Goal: Navigation & Orientation: Find specific page/section

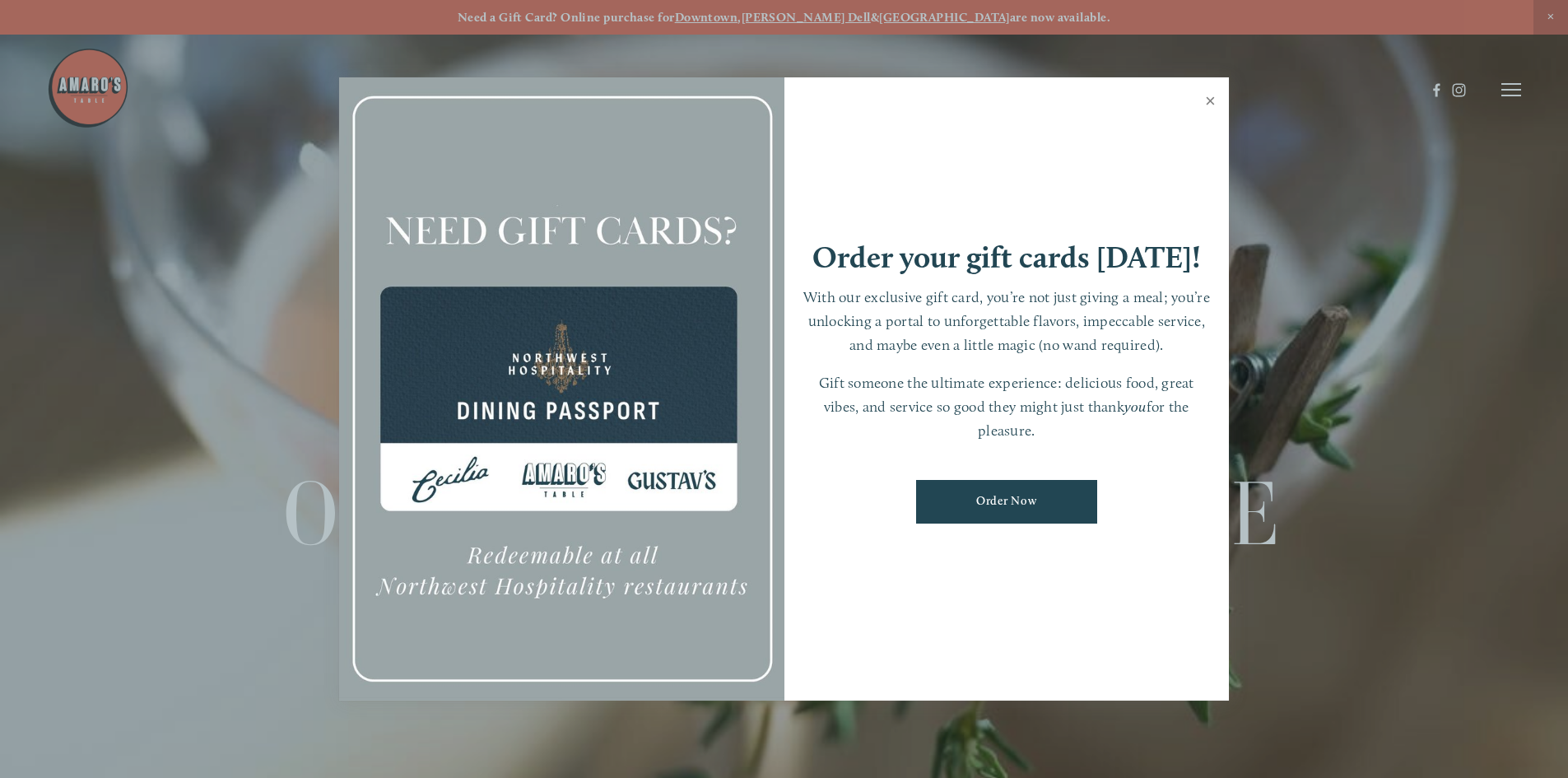
click at [1212, 99] on link "Close" at bounding box center [1211, 103] width 32 height 46
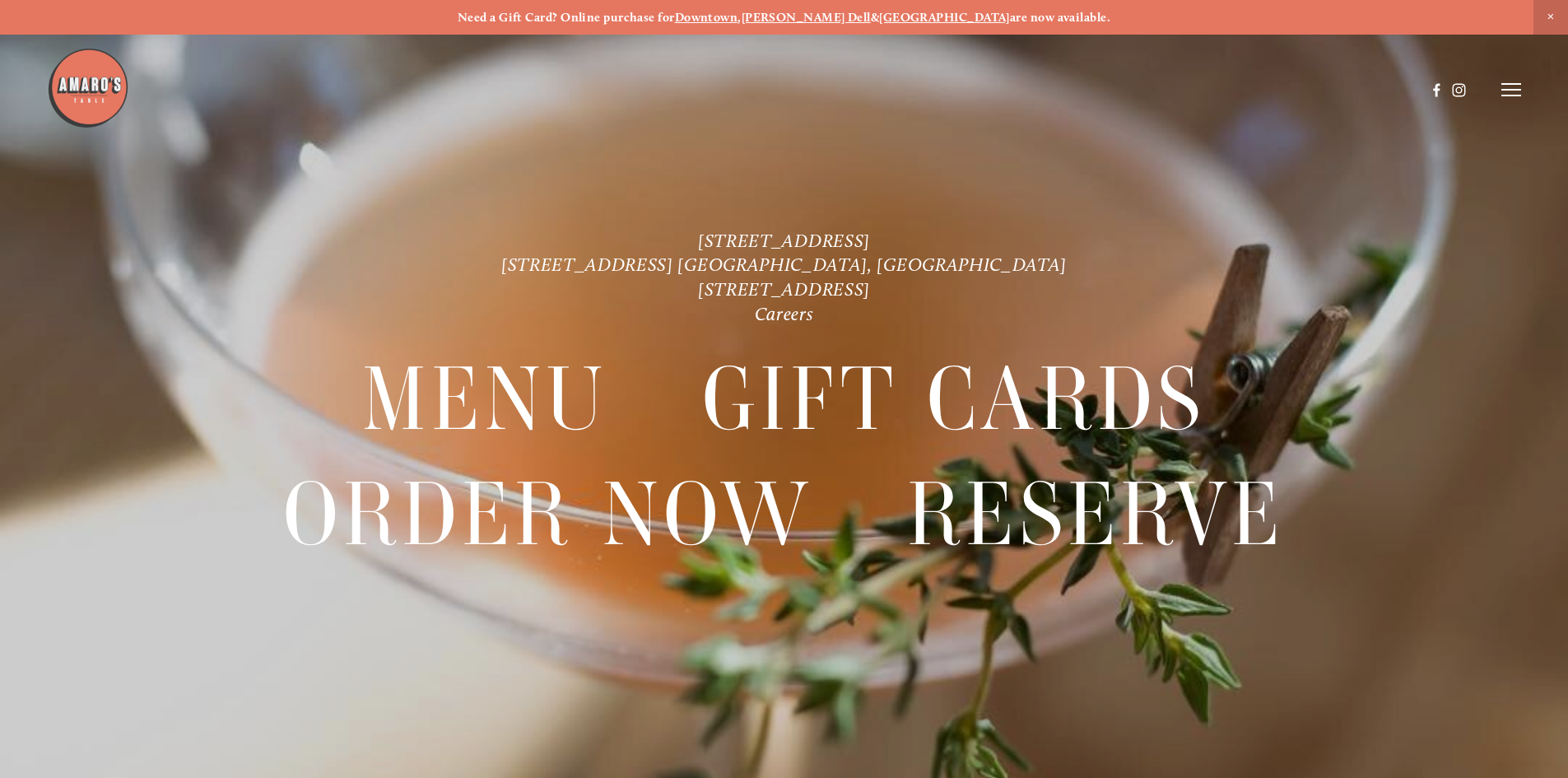
click at [1510, 93] on icon at bounding box center [1511, 89] width 20 height 15
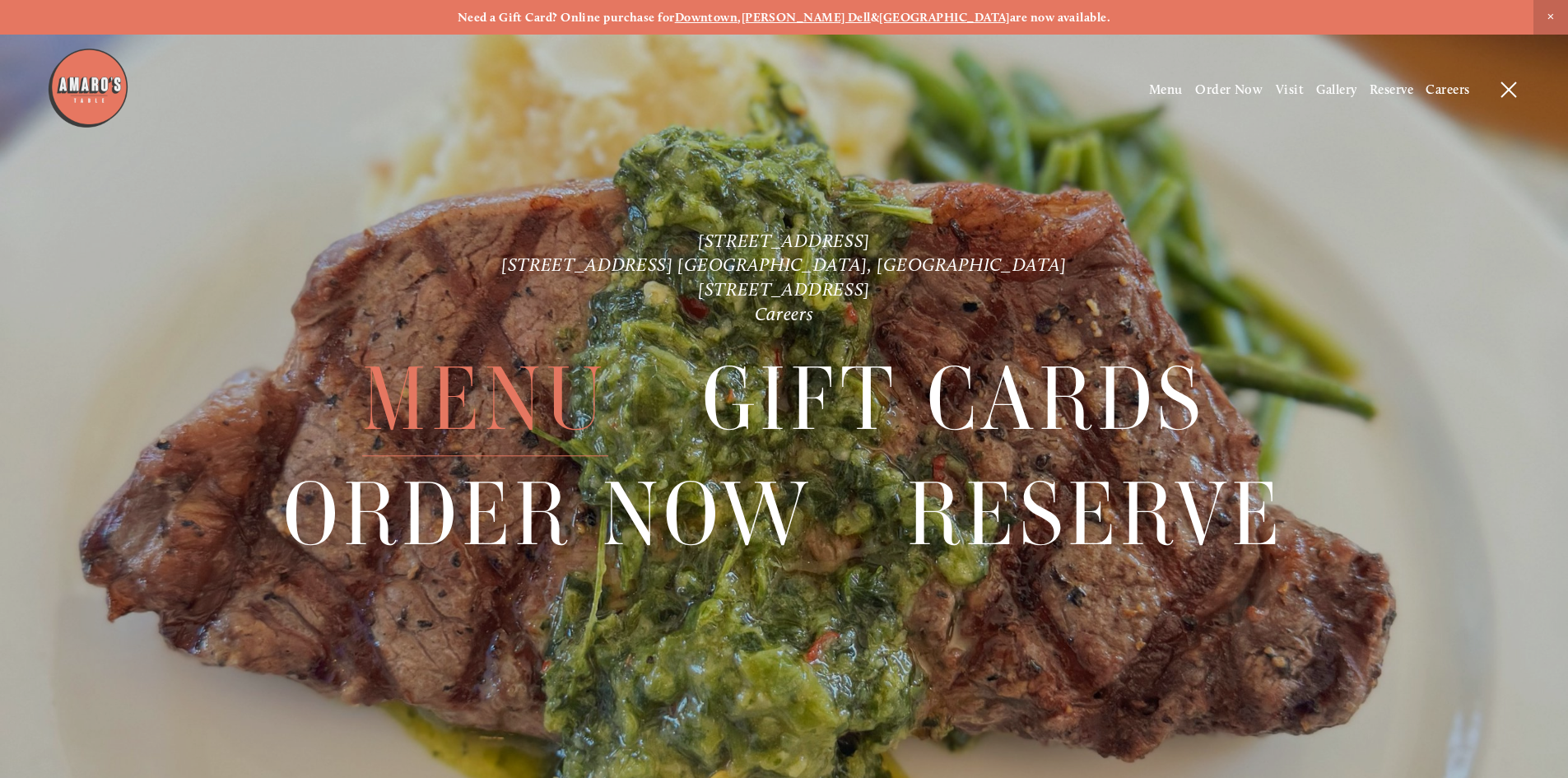
click at [421, 387] on span "Menu" at bounding box center [485, 401] width 246 height 114
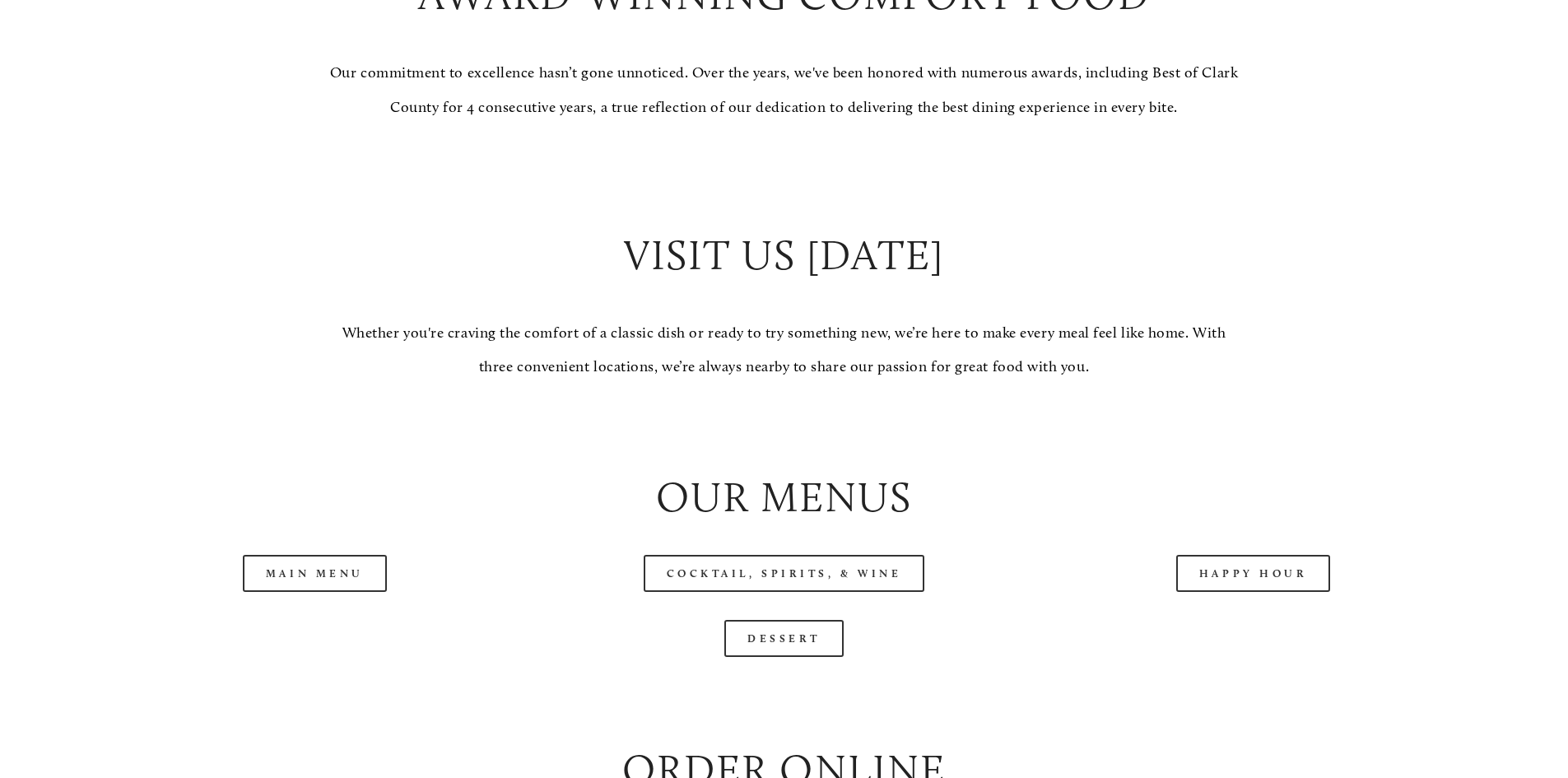
scroll to position [1811, 0]
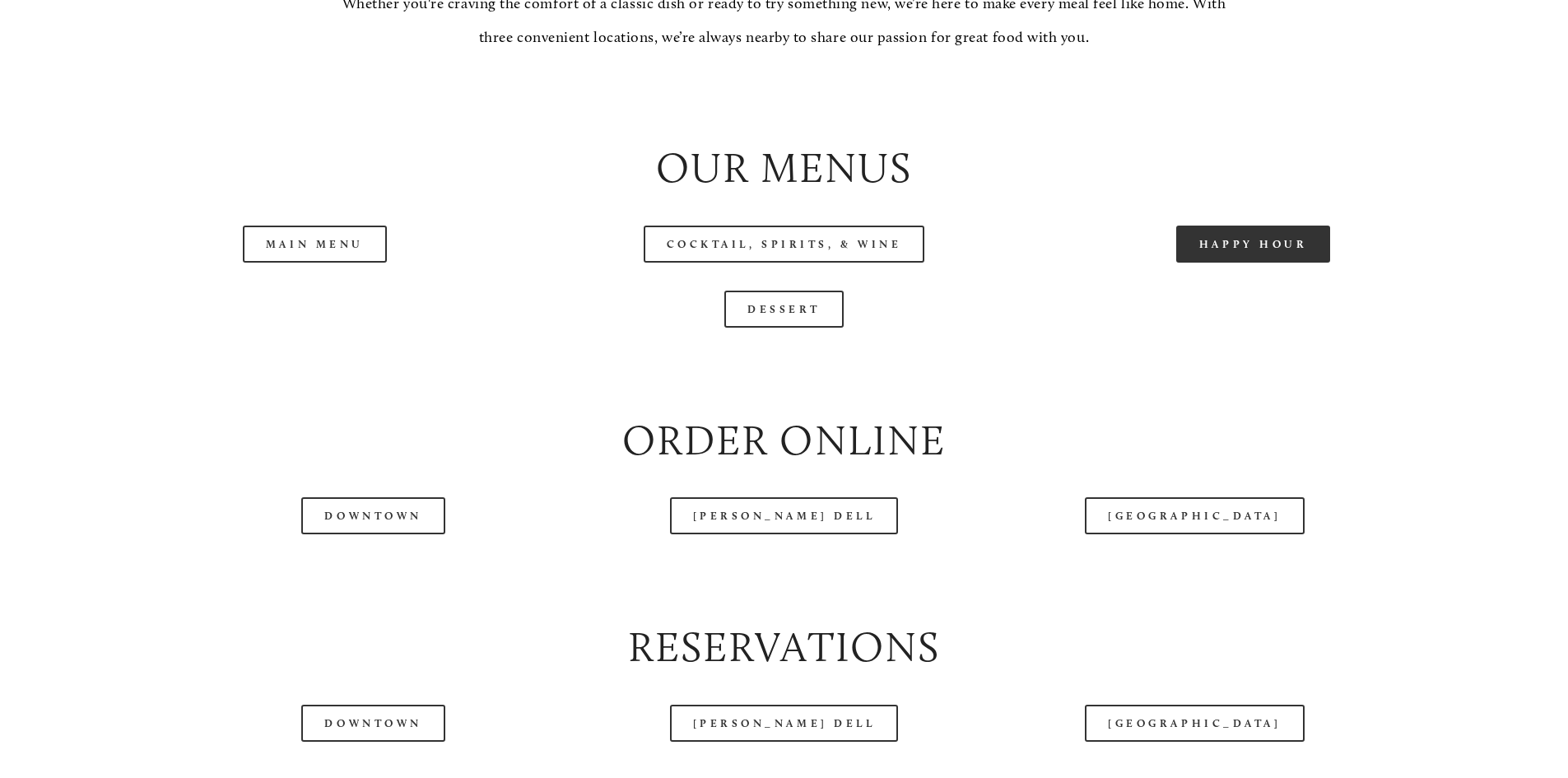
click at [1223, 263] on link "Happy Hour" at bounding box center [1254, 244] width 155 height 37
